Goal: Book appointment/travel/reservation

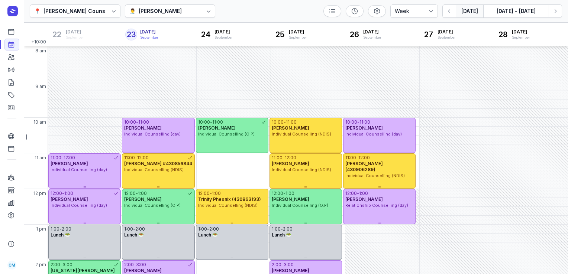
select select "week"
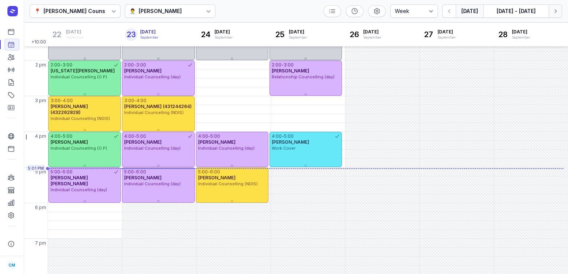
click at [557, 14] on icon "button" at bounding box center [554, 10] width 7 height 7
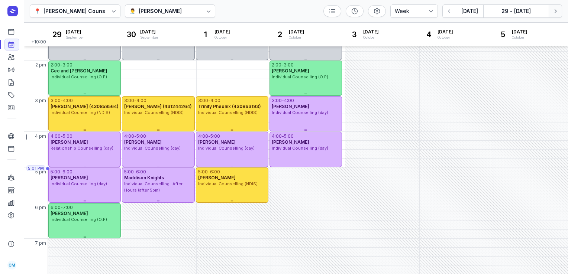
click at [556, 13] on icon "button" at bounding box center [554, 10] width 7 height 7
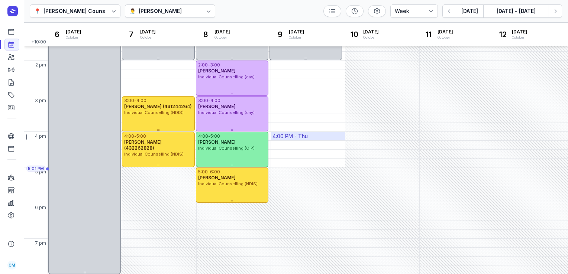
click at [307, 137] on div "4:00 PM - Thu" at bounding box center [308, 136] width 74 height 9
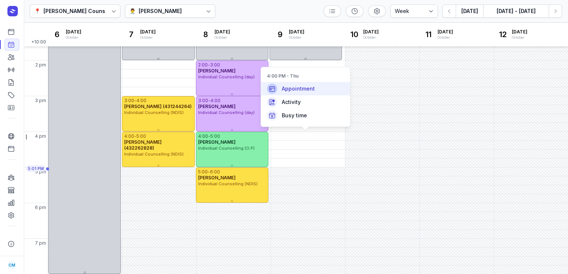
click at [313, 93] on div "Appointment" at bounding box center [305, 88] width 89 height 13
select select
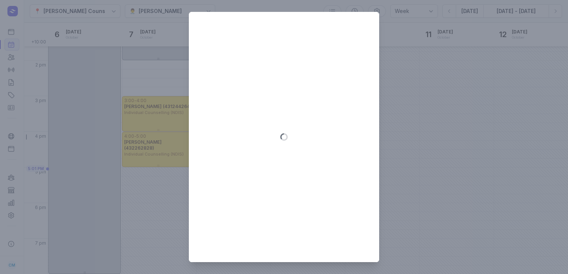
type input "[DATE]"
select select "16:00"
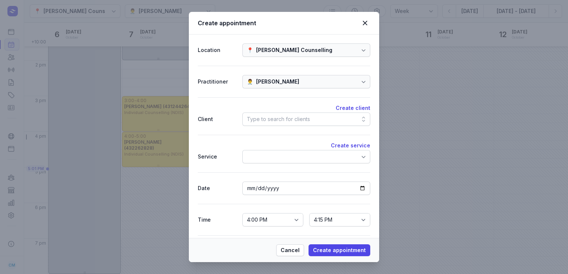
click at [276, 121] on div "Type to search for clients" at bounding box center [278, 119] width 63 height 9
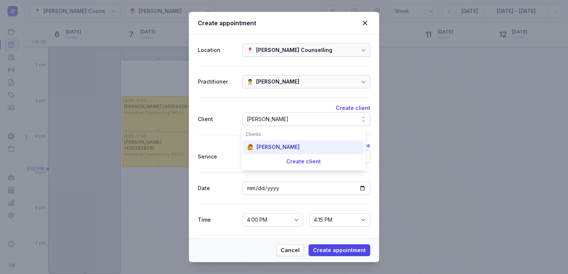
type input "[PERSON_NAME]"
click at [274, 144] on div "[PERSON_NAME]" at bounding box center [277, 146] width 43 height 7
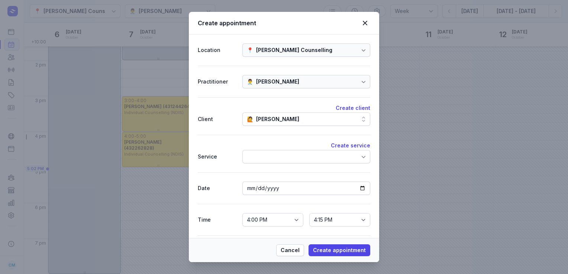
click at [275, 159] on div at bounding box center [306, 156] width 128 height 13
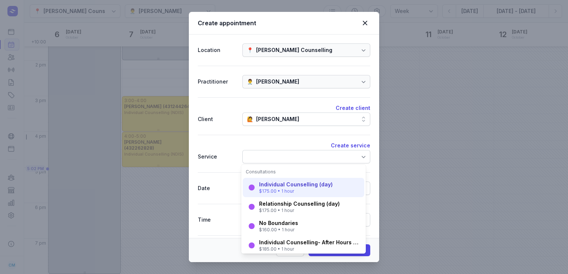
click at [274, 186] on div "Individual Counselling (day)" at bounding box center [296, 184] width 74 height 7
select select "17:00"
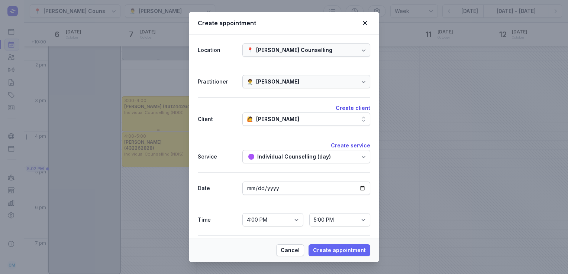
click at [325, 247] on span "Create appointment" at bounding box center [339, 250] width 53 height 9
select select
